Goal: Information Seeking & Learning: Learn about a topic

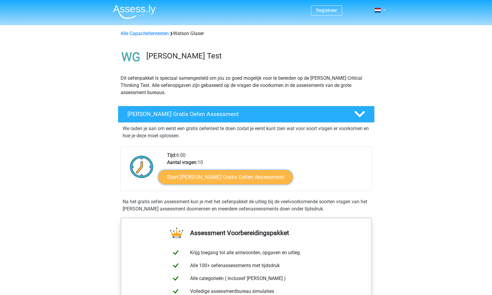
click at [217, 178] on link "Start Watson Glaser Gratis Oefen Assessment" at bounding box center [225, 177] width 135 height 14
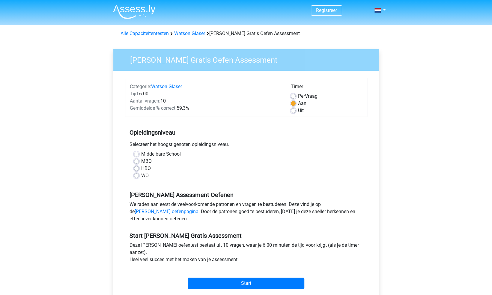
scroll to position [45, 0]
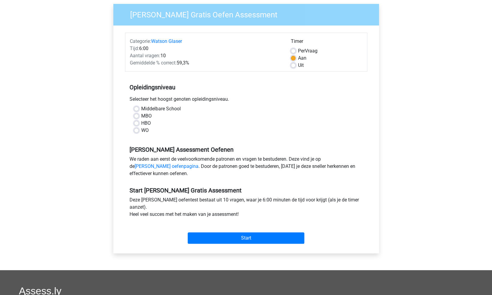
click at [141, 130] on label "WO" at bounding box center [144, 130] width 7 height 7
click at [138, 130] on input "WO" at bounding box center [136, 130] width 5 height 6
radio input "true"
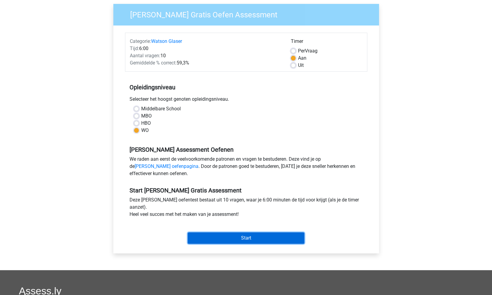
click at [250, 239] on input "Start" at bounding box center [246, 237] width 117 height 11
click at [245, 238] on input "Start" at bounding box center [246, 237] width 117 height 11
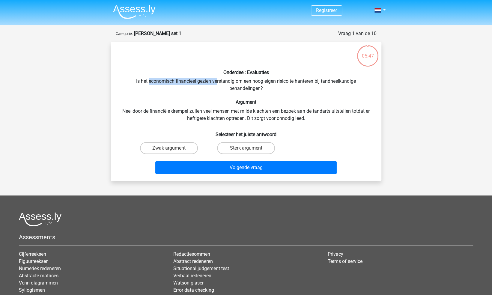
drag, startPoint x: 148, startPoint y: 82, endPoint x: 216, endPoint y: 82, distance: 67.8
click at [216, 82] on div "Onderdeel: Evaluaties Is het economisch financieel gezien verstandig om een hoo…" at bounding box center [246, 112] width 266 height 130
drag, startPoint x: 216, startPoint y: 82, endPoint x: 220, endPoint y: 85, distance: 5.3
click at [220, 85] on div "Onderdeel: Evaluaties Is het economisch financieel gezien verstandig om een hoo…" at bounding box center [246, 112] width 266 height 130
click at [258, 146] on label "Sterk argument" at bounding box center [246, 148] width 58 height 12
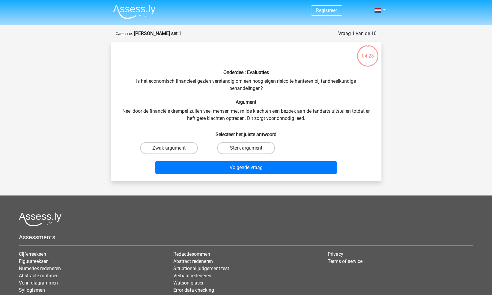
click at [250, 148] on input "Sterk argument" at bounding box center [248, 150] width 4 height 4
radio input "true"
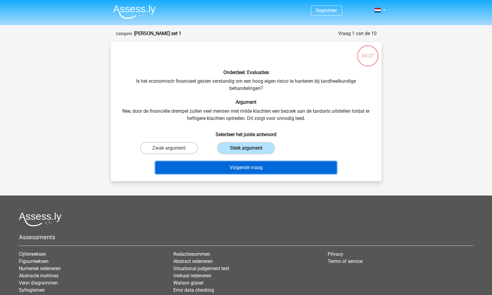
click at [266, 166] on button "Volgende vraag" at bounding box center [245, 167] width 181 height 13
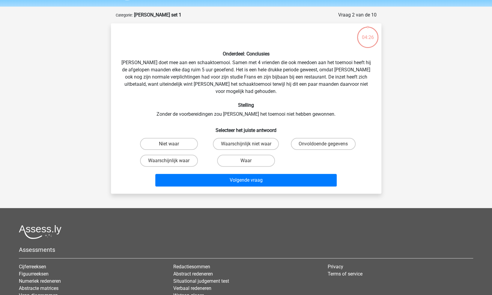
scroll to position [30, 0]
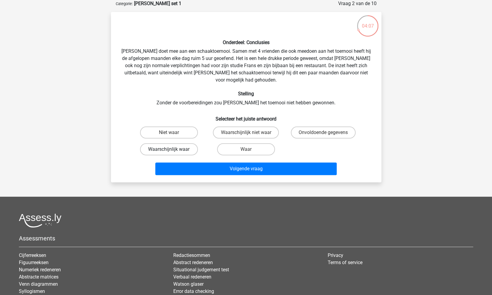
click at [182, 143] on label "Waarschijnlijk waar" at bounding box center [169, 149] width 58 height 12
click at [173, 149] on input "Waarschijnlijk waar" at bounding box center [171, 151] width 4 height 4
radio input "true"
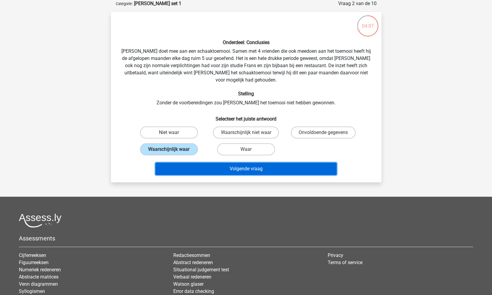
click at [250, 163] on button "Volgende vraag" at bounding box center [245, 169] width 181 height 13
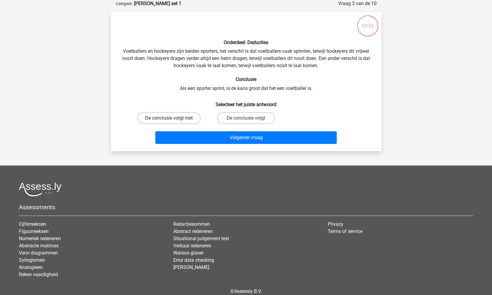
click at [176, 121] on label "De conclusie volgt niet" at bounding box center [168, 118] width 63 height 12
click at [173, 121] on input "De conclusie volgt niet" at bounding box center [171, 120] width 4 height 4
radio input "true"
click at [241, 118] on label "De conclusie volgt" at bounding box center [246, 118] width 58 height 12
click at [246, 118] on input "De conclusie volgt" at bounding box center [248, 120] width 4 height 4
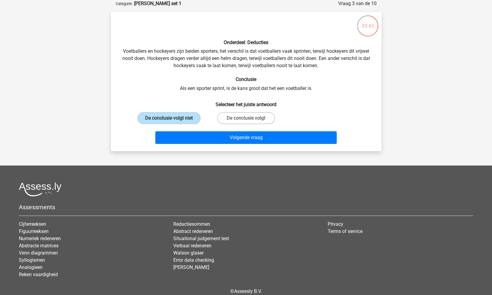
radio input "true"
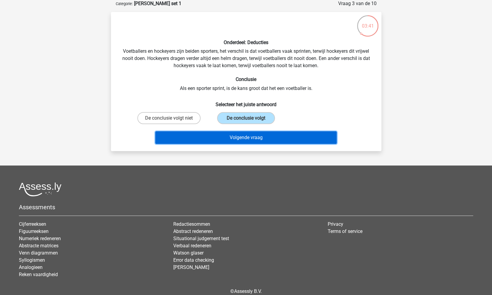
click at [256, 137] on button "Volgende vraag" at bounding box center [245, 137] width 181 height 13
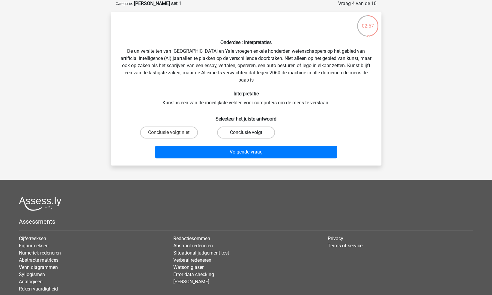
click at [233, 135] on label "Conclusie volgt" at bounding box center [246, 133] width 58 height 12
click at [246, 135] on input "Conclusie volgt" at bounding box center [248, 135] width 4 height 4
radio input "true"
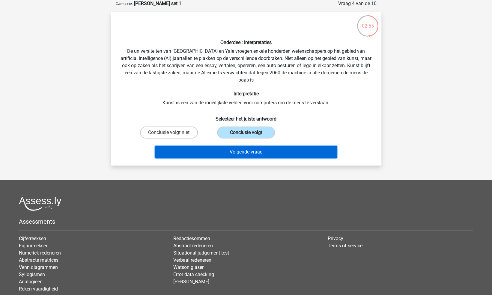
click at [254, 153] on button "Volgende vraag" at bounding box center [245, 152] width 181 height 13
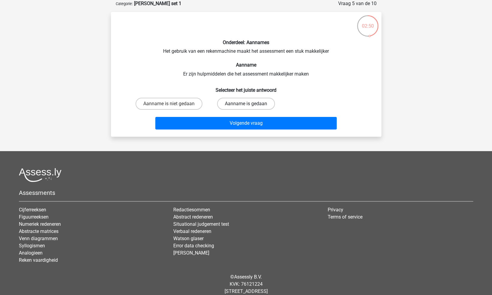
click at [262, 106] on label "Aanname is gedaan" at bounding box center [246, 104] width 58 height 12
click at [250, 106] on input "Aanname is gedaan" at bounding box center [248, 106] width 4 height 4
radio input "true"
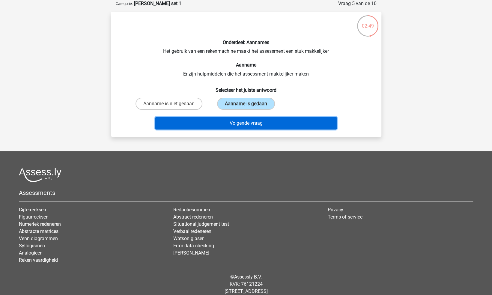
click at [272, 122] on button "Volgende vraag" at bounding box center [245, 123] width 181 height 13
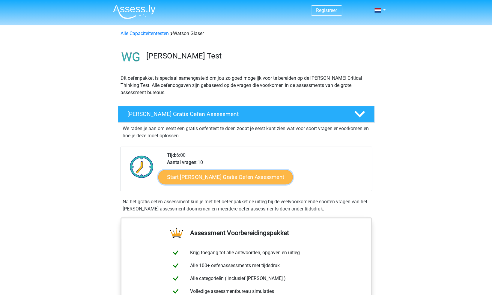
click at [205, 180] on link "Start [PERSON_NAME] Gratis Oefen Assessment" at bounding box center [225, 177] width 135 height 14
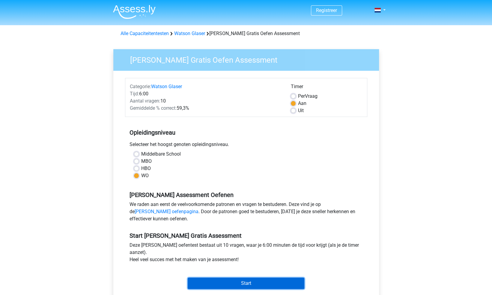
click at [244, 283] on input "Start" at bounding box center [246, 283] width 117 height 11
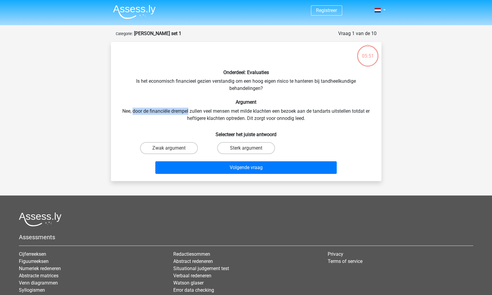
drag, startPoint x: 133, startPoint y: 110, endPoint x: 187, endPoint y: 110, distance: 54.9
click at [187, 110] on div "Onderdeel: Evaluaties Is het economisch financieel gezien verstandig om een hoo…" at bounding box center [246, 112] width 266 height 130
drag, startPoint x: 187, startPoint y: 110, endPoint x: 244, endPoint y: 149, distance: 68.7
click at [244, 149] on label "Sterk argument" at bounding box center [246, 148] width 58 height 12
click at [246, 149] on input "Sterk argument" at bounding box center [248, 150] width 4 height 4
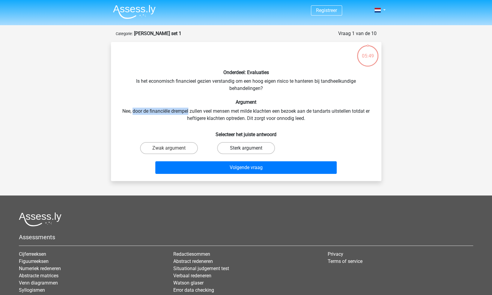
radio input "true"
click at [288, 138] on div "Onderdeel: Evaluaties Is het economisch financieel gezien verstandig om een hoo…" at bounding box center [246, 112] width 266 height 130
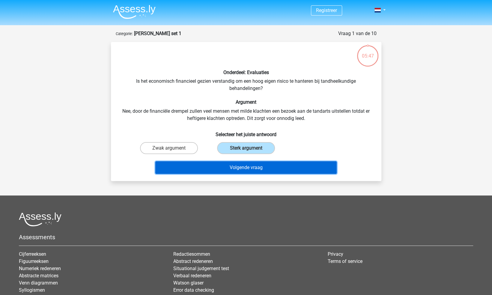
click at [264, 165] on button "Volgende vraag" at bounding box center [245, 167] width 181 height 13
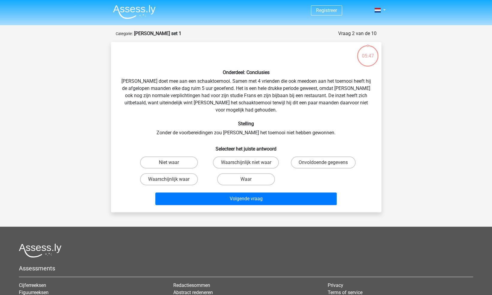
scroll to position [30, 0]
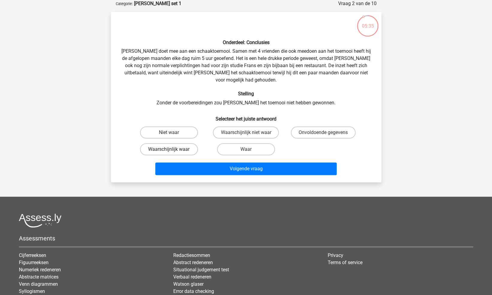
click at [184, 143] on label "Waarschijnlijk waar" at bounding box center [169, 149] width 58 height 12
click at [173, 149] on input "Waarschijnlijk waar" at bounding box center [171, 151] width 4 height 4
radio input "true"
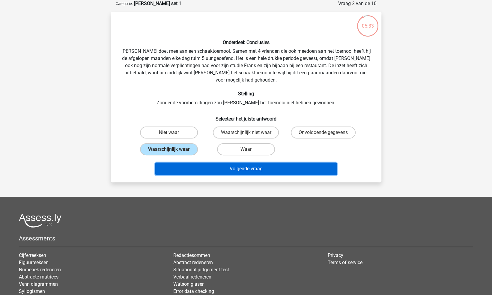
click at [234, 163] on button "Volgende vraag" at bounding box center [245, 169] width 181 height 13
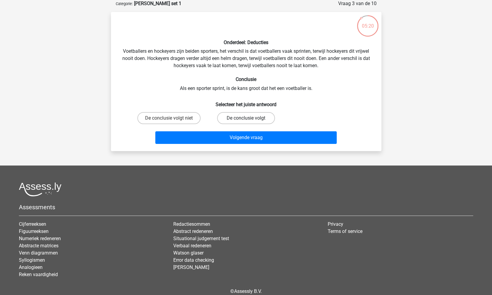
click at [256, 117] on label "De conclusie volgt" at bounding box center [246, 118] width 58 height 12
click at [250, 118] on input "De conclusie volgt" at bounding box center [248, 120] width 4 height 4
radio input "true"
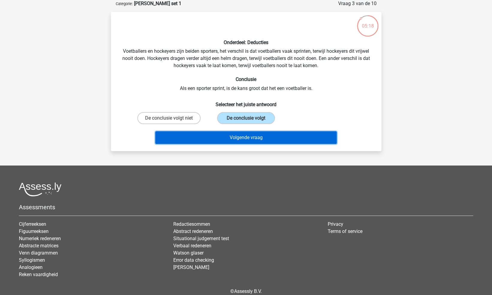
click at [273, 138] on button "Volgende vraag" at bounding box center [245, 137] width 181 height 13
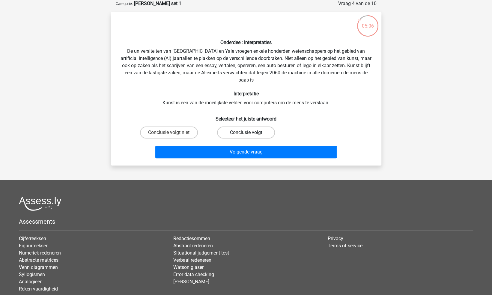
click at [242, 134] on label "Conclusie volgt" at bounding box center [246, 133] width 58 height 12
click at [246, 134] on input "Conclusie volgt" at bounding box center [248, 135] width 4 height 4
radio input "true"
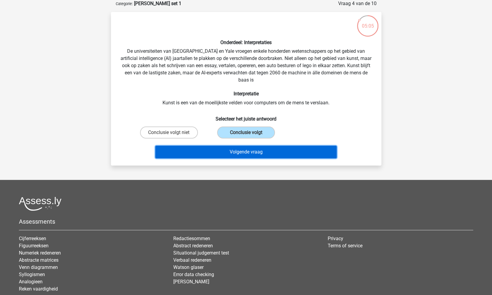
click at [256, 151] on button "Volgende vraag" at bounding box center [245, 152] width 181 height 13
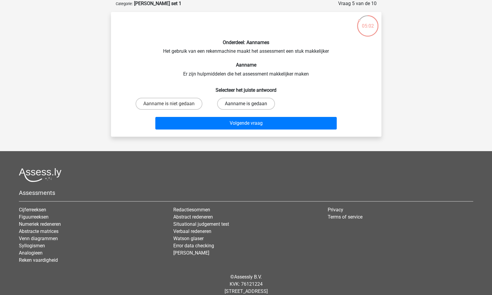
click at [259, 104] on label "Aanname is gedaan" at bounding box center [246, 104] width 58 height 12
click at [250, 104] on input "Aanname is gedaan" at bounding box center [248, 106] width 4 height 4
radio input "true"
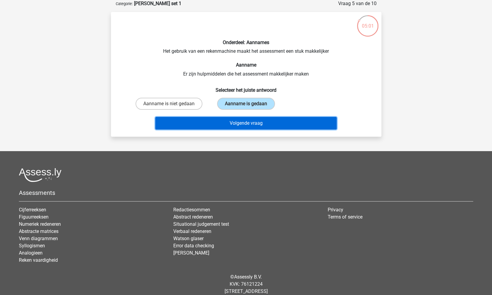
click at [273, 122] on button "Volgende vraag" at bounding box center [245, 123] width 181 height 13
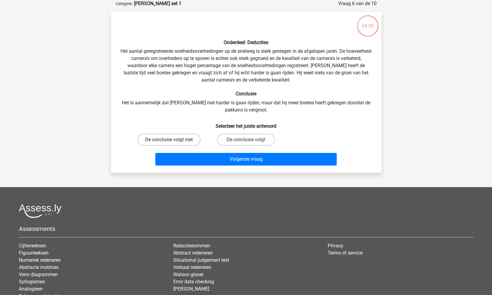
click at [180, 138] on label "De conclusie volgt niet" at bounding box center [168, 140] width 63 height 12
click at [173, 140] on input "De conclusie volgt niet" at bounding box center [171, 142] width 4 height 4
radio input "true"
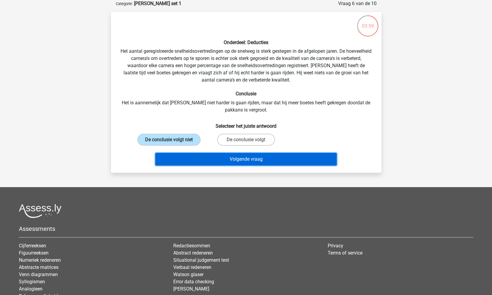
click at [243, 160] on button "Volgende vraag" at bounding box center [245, 159] width 181 height 13
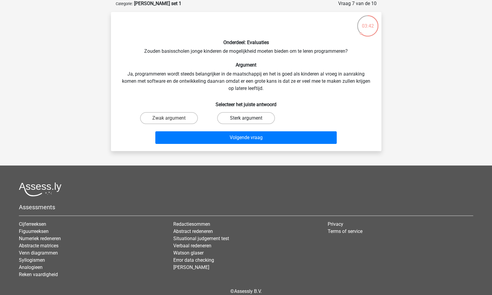
click at [254, 119] on label "Sterk argument" at bounding box center [246, 118] width 58 height 12
click at [250, 119] on input "Sterk argument" at bounding box center [248, 120] width 4 height 4
radio input "true"
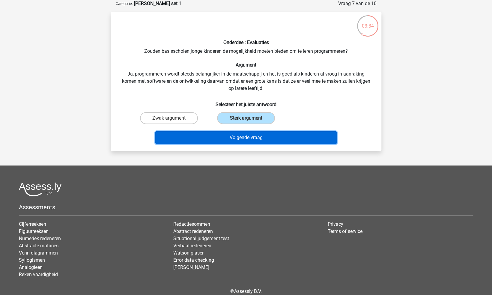
click at [263, 139] on button "Volgende vraag" at bounding box center [245, 137] width 181 height 13
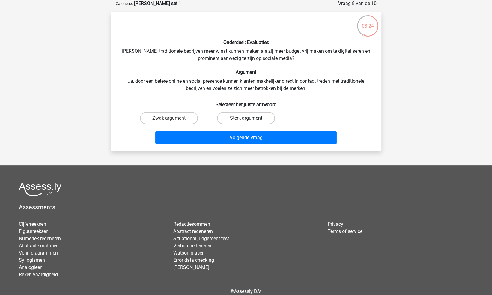
click at [258, 120] on label "Sterk argument" at bounding box center [246, 118] width 58 height 12
click at [250, 120] on input "Sterk argument" at bounding box center [248, 120] width 4 height 4
radio input "true"
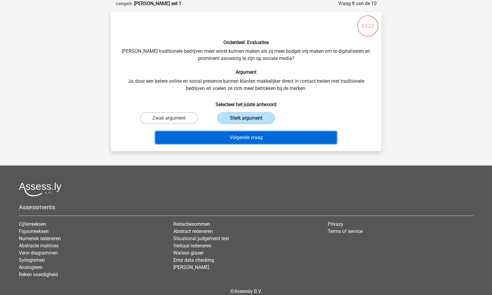
click at [268, 140] on button "Volgende vraag" at bounding box center [245, 137] width 181 height 13
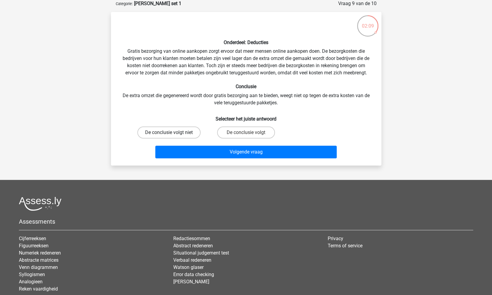
click at [186, 130] on label "De conclusie volgt niet" at bounding box center [168, 133] width 63 height 12
click at [173, 133] on input "De conclusie volgt niet" at bounding box center [171, 135] width 4 height 4
radio input "true"
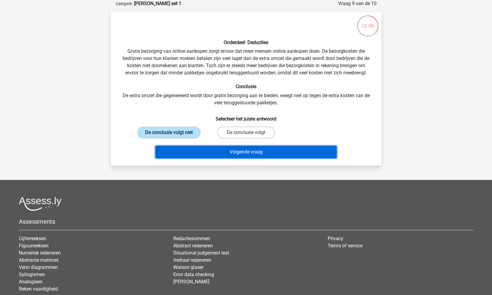
click at [228, 152] on button "Volgende vraag" at bounding box center [245, 152] width 181 height 13
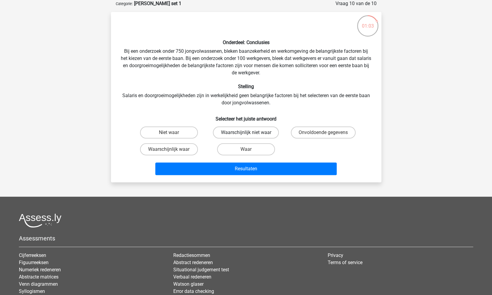
click at [259, 132] on label "Waarschijnlijk niet waar" at bounding box center [246, 133] width 66 height 12
click at [250, 133] on input "Waarschijnlijk niet waar" at bounding box center [248, 135] width 4 height 4
radio input "true"
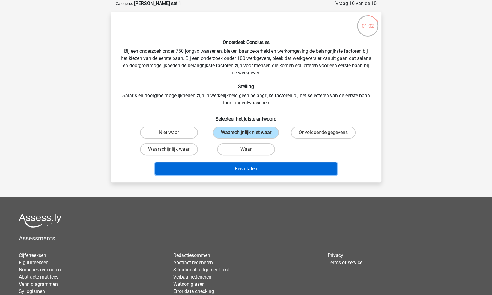
click at [274, 171] on button "Resultaten" at bounding box center [245, 169] width 181 height 13
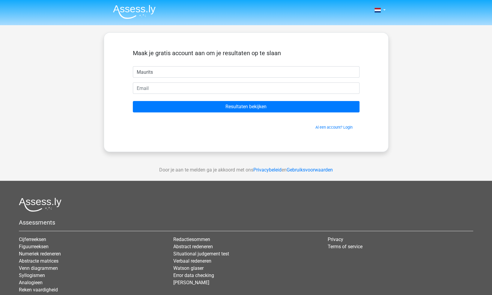
type input "Maurits"
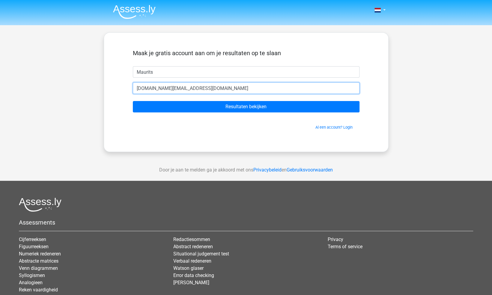
type input "[DOMAIN_NAME][EMAIL_ADDRESS][DOMAIN_NAME]"
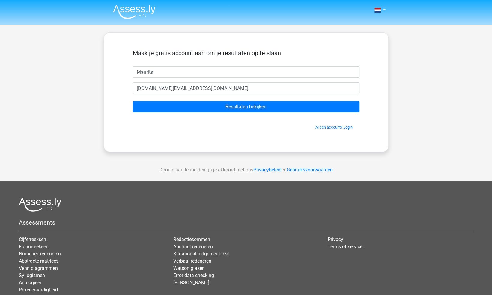
click at [182, 113] on form "Maak je gratis account aan om je resultaten op te slaan [GEOGRAPHIC_DATA] [DOMA…" at bounding box center [246, 89] width 227 height 81
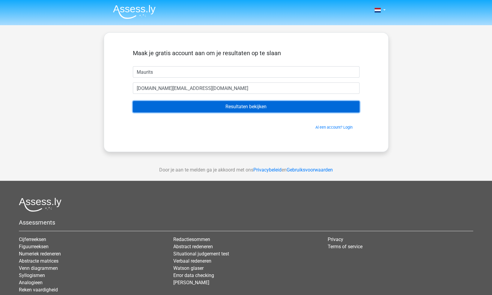
click at [196, 109] on input "Resultaten bekijken" at bounding box center [246, 106] width 227 height 11
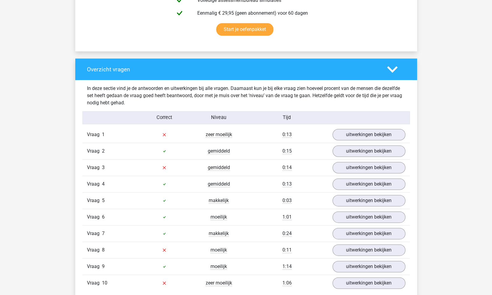
scroll to position [392, 0]
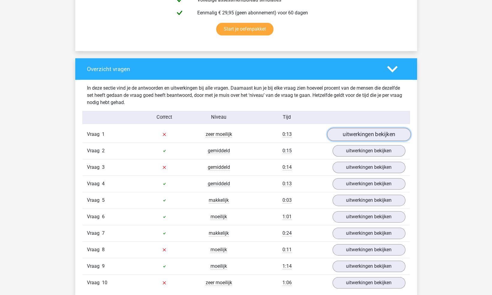
click at [349, 135] on link "uitwerkingen bekijken" at bounding box center [369, 134] width 84 height 13
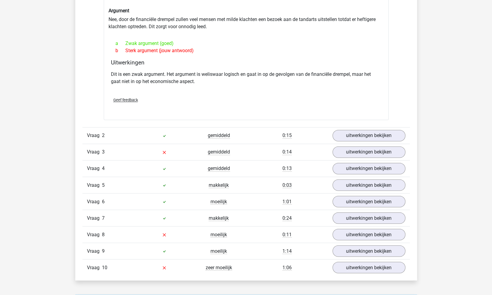
scroll to position [568, 0]
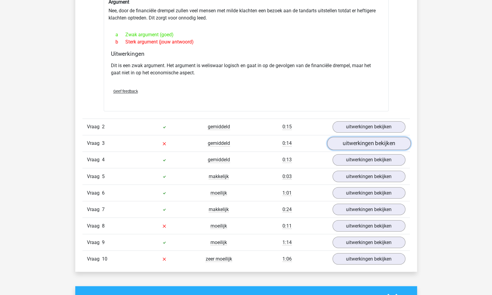
click at [351, 142] on link "uitwerkingen bekijken" at bounding box center [369, 143] width 84 height 13
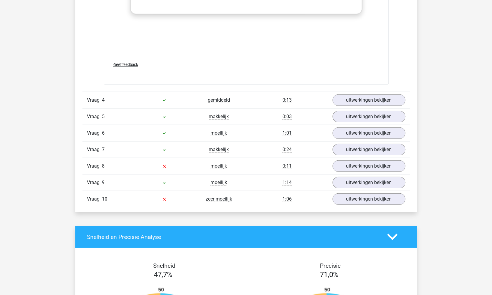
scroll to position [949, 0]
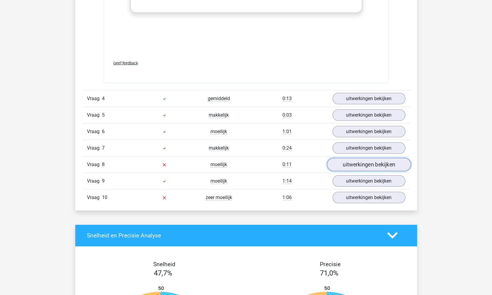
click at [353, 161] on link "uitwerkingen bekijken" at bounding box center [369, 164] width 84 height 13
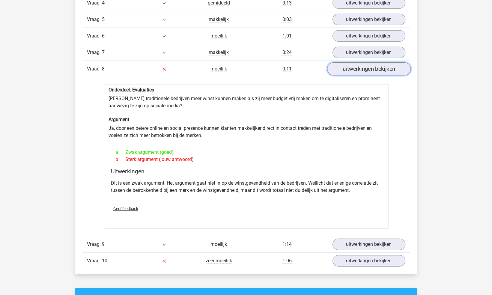
scroll to position [1060, 0]
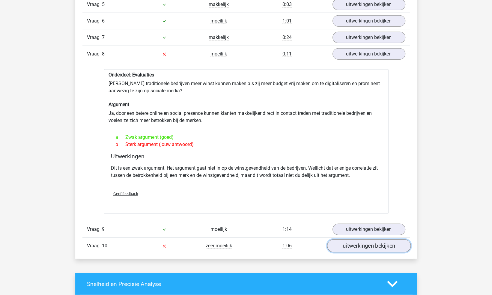
click at [360, 244] on link "uitwerkingen bekijken" at bounding box center [369, 246] width 84 height 13
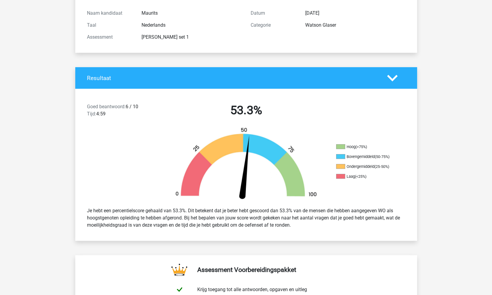
scroll to position [0, 0]
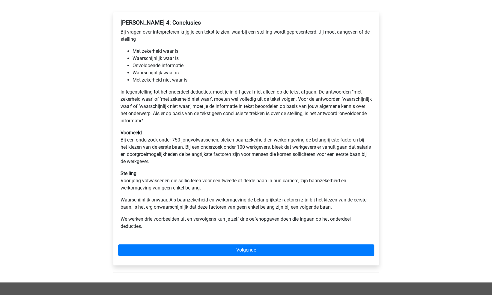
scroll to position [92, 0]
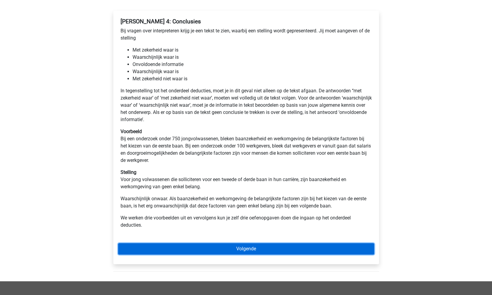
click at [246, 250] on link "Volgende" at bounding box center [246, 248] width 256 height 11
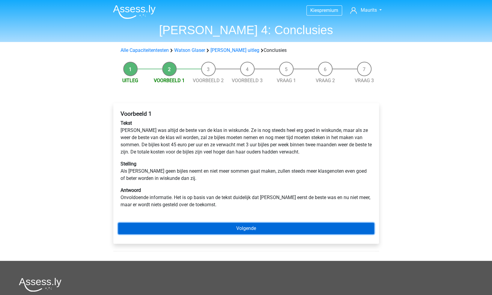
click at [253, 227] on link "Volgende" at bounding box center [246, 228] width 256 height 11
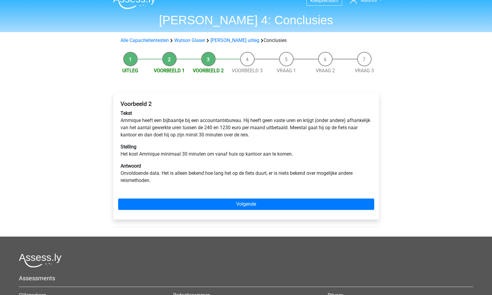
scroll to position [10, 0]
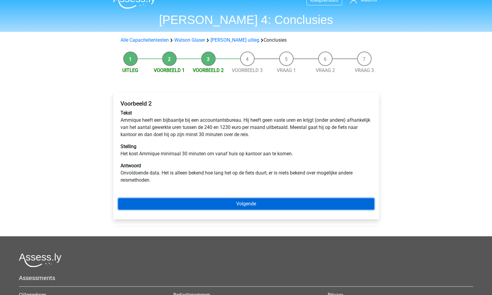
click at [252, 203] on link "Volgende" at bounding box center [246, 203] width 256 height 11
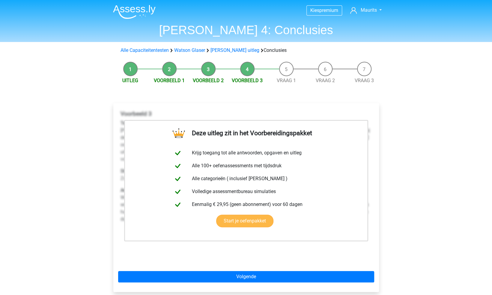
scroll to position [54, 0]
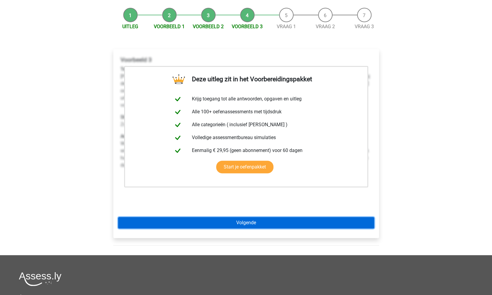
click at [251, 222] on link "Volgende" at bounding box center [246, 222] width 256 height 11
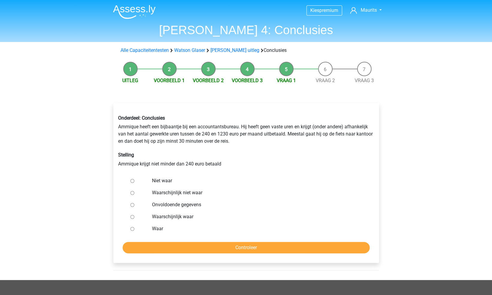
scroll to position [22, 0]
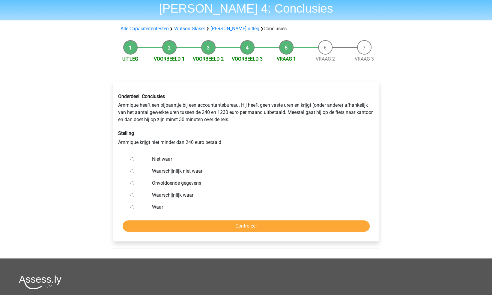
click at [133, 207] on input "Waar" at bounding box center [132, 207] width 4 height 4
radio input "true"
click at [204, 224] on input "Controleer" at bounding box center [246, 225] width 247 height 11
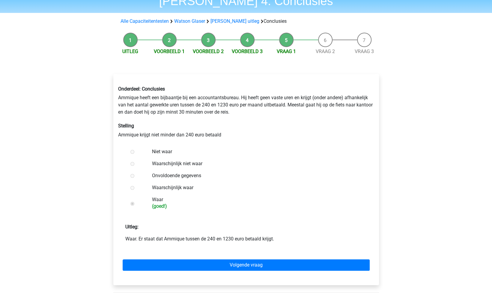
scroll to position [30, 0]
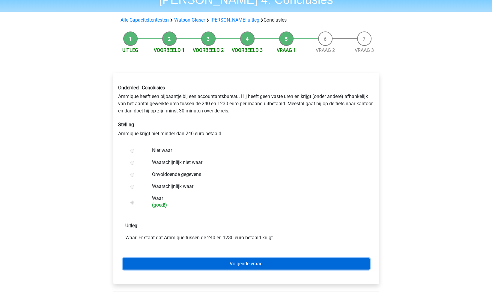
click at [238, 261] on link "Volgende vraag" at bounding box center [246, 263] width 247 height 11
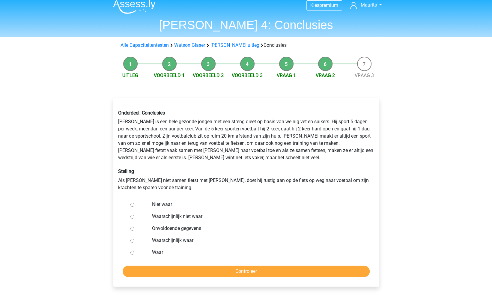
scroll to position [5, 0]
click at [133, 203] on input "Niet waar" at bounding box center [132, 204] width 4 height 4
radio input "true"
click at [254, 270] on input "Controleer" at bounding box center [246, 270] width 247 height 11
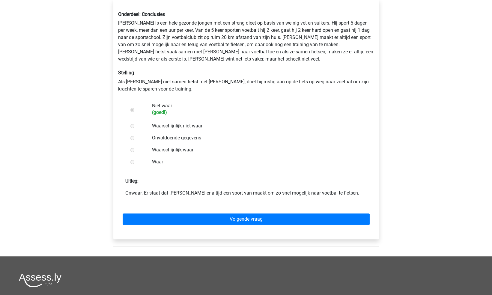
scroll to position [108, 0]
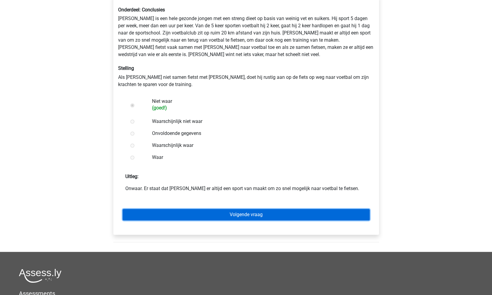
click at [254, 217] on link "Volgende vraag" at bounding box center [246, 214] width 247 height 11
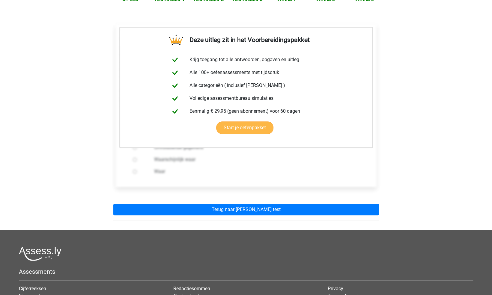
scroll to position [82, 0]
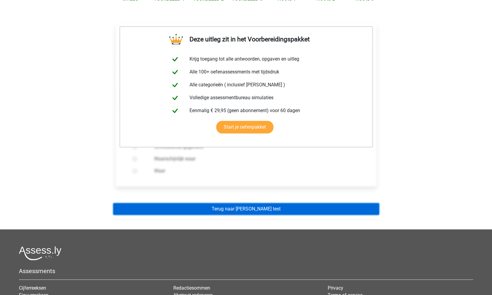
click at [261, 203] on link "Terug naar [PERSON_NAME] test" at bounding box center [246, 208] width 266 height 11
